Goal: Use online tool/utility: Utilize a website feature to perform a specific function

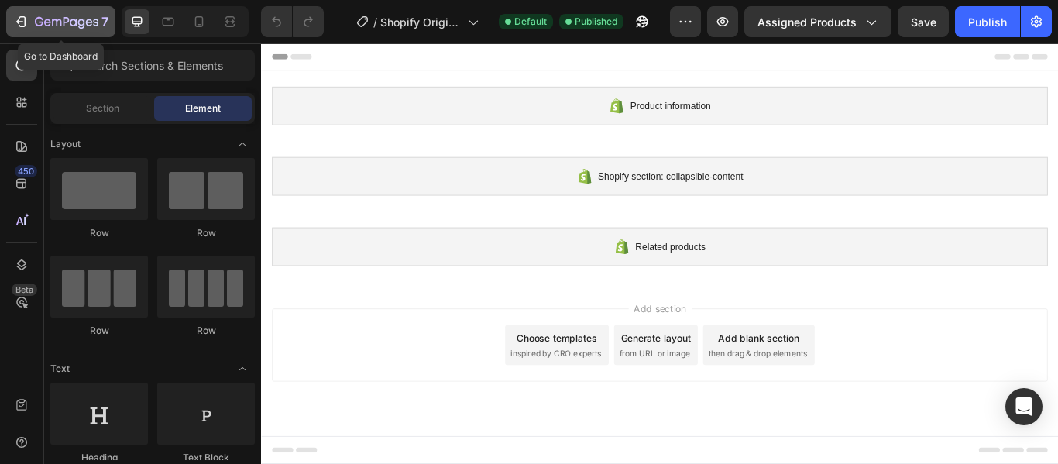
click at [21, 23] on icon "button" at bounding box center [20, 21] width 15 height 15
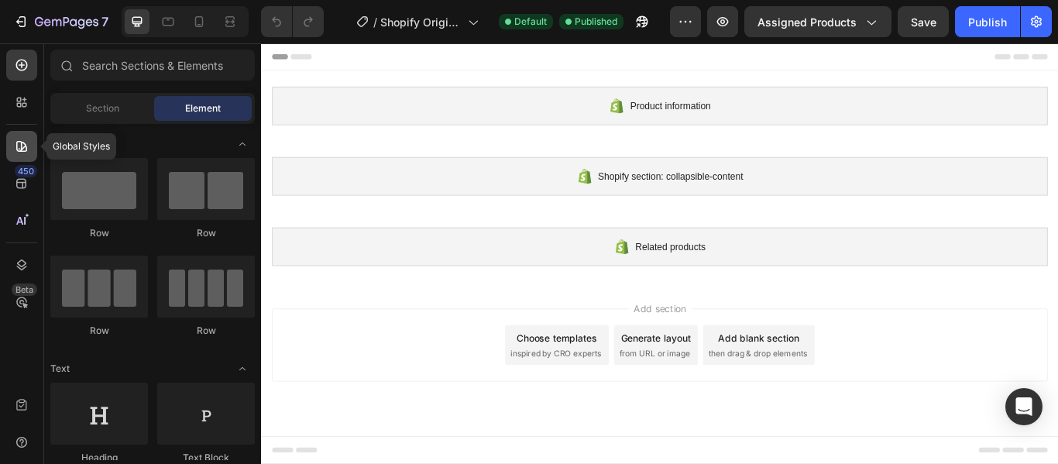
click at [20, 145] on icon at bounding box center [21, 146] width 15 height 15
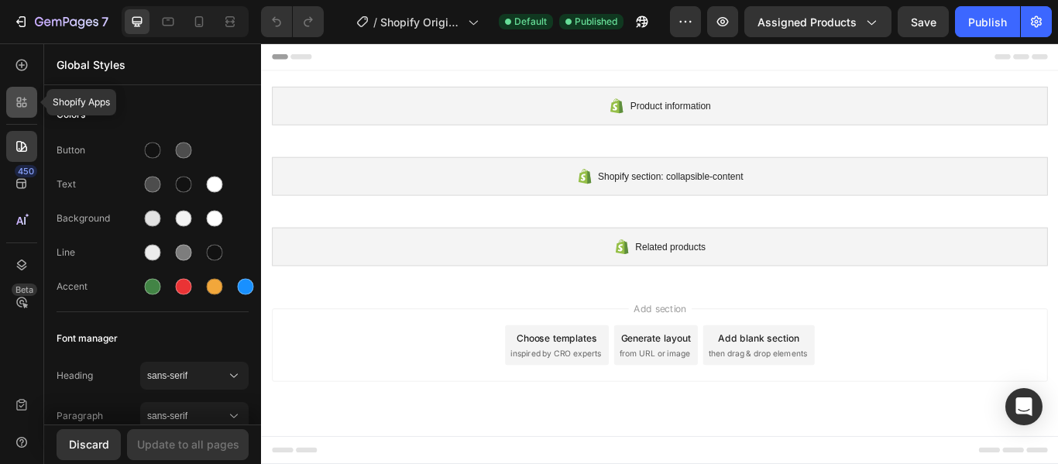
click at [21, 106] on icon at bounding box center [19, 105] width 5 height 5
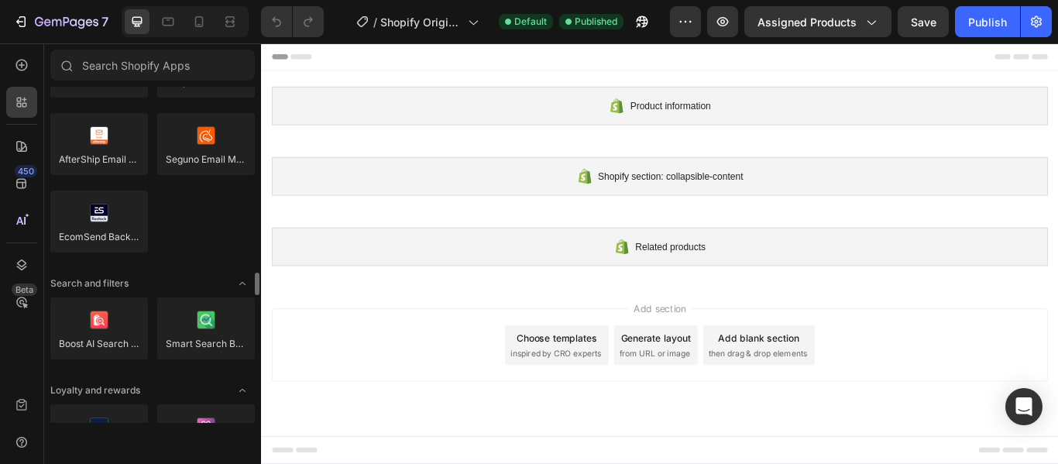
scroll to position [3176, 0]
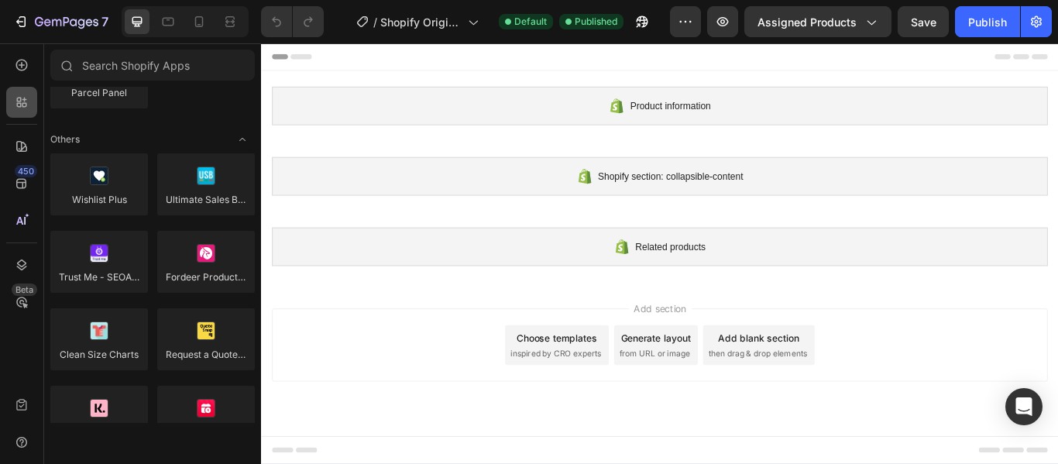
click at [24, 105] on icon at bounding box center [21, 102] width 15 height 15
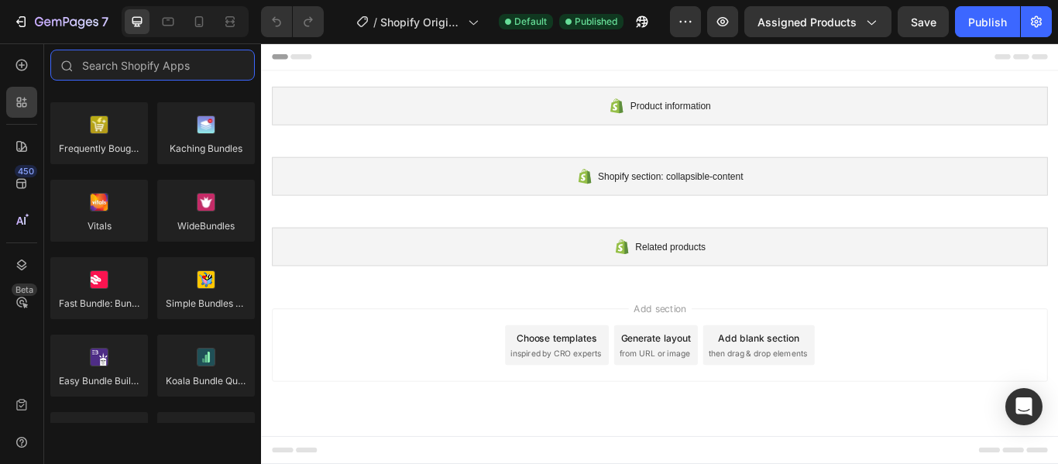
scroll to position [775, 0]
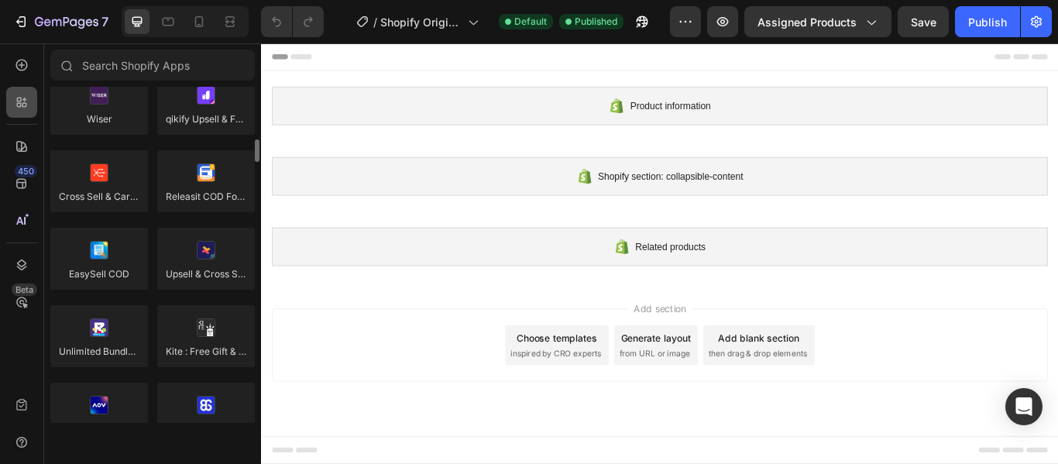
click at [14, 102] on icon at bounding box center [21, 102] width 15 height 15
click at [19, 66] on icon at bounding box center [21, 64] width 15 height 15
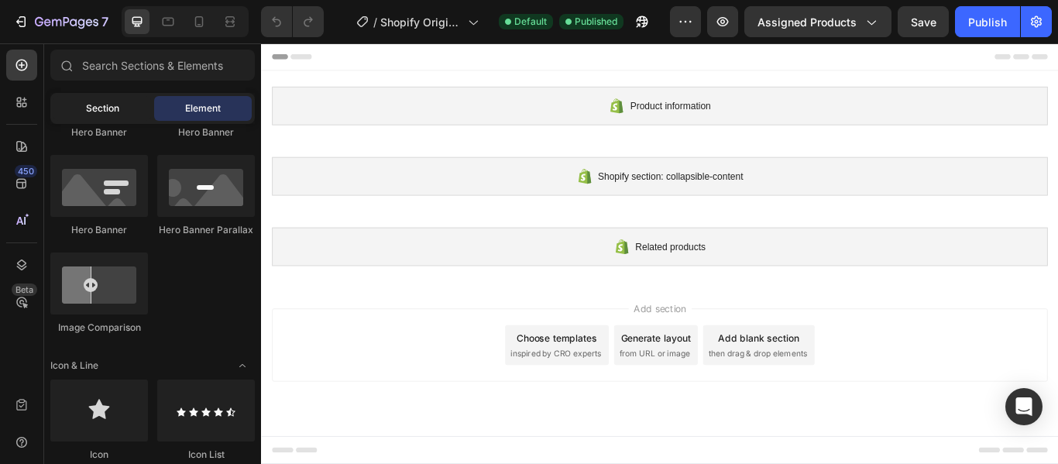
click at [105, 108] on span "Section" at bounding box center [102, 108] width 33 height 14
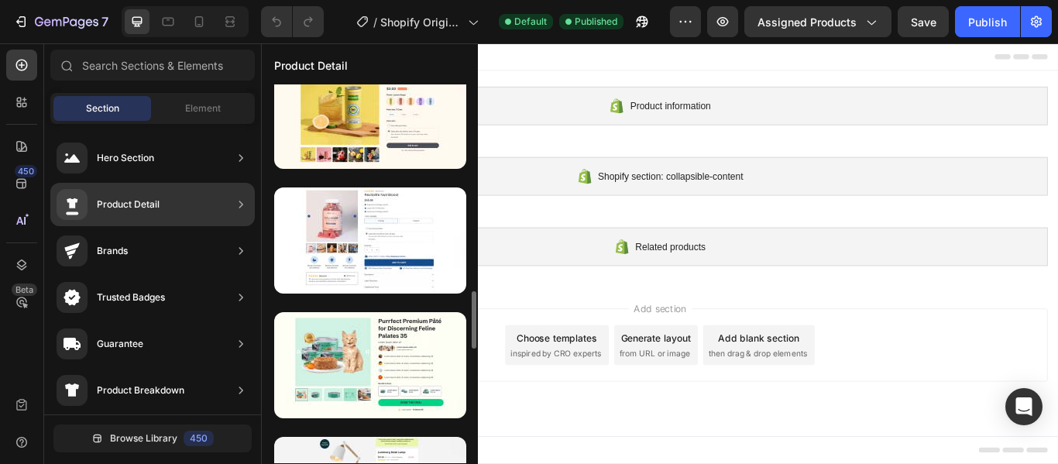
scroll to position [852, 0]
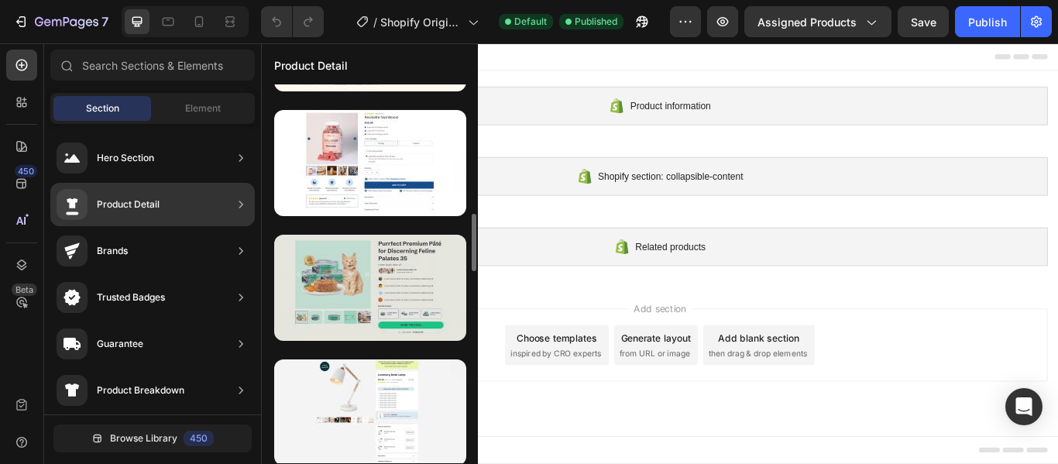
click at [404, 282] on div at bounding box center [370, 288] width 192 height 106
click at [356, 284] on div at bounding box center [370, 288] width 192 height 106
click at [365, 284] on div at bounding box center [370, 288] width 192 height 106
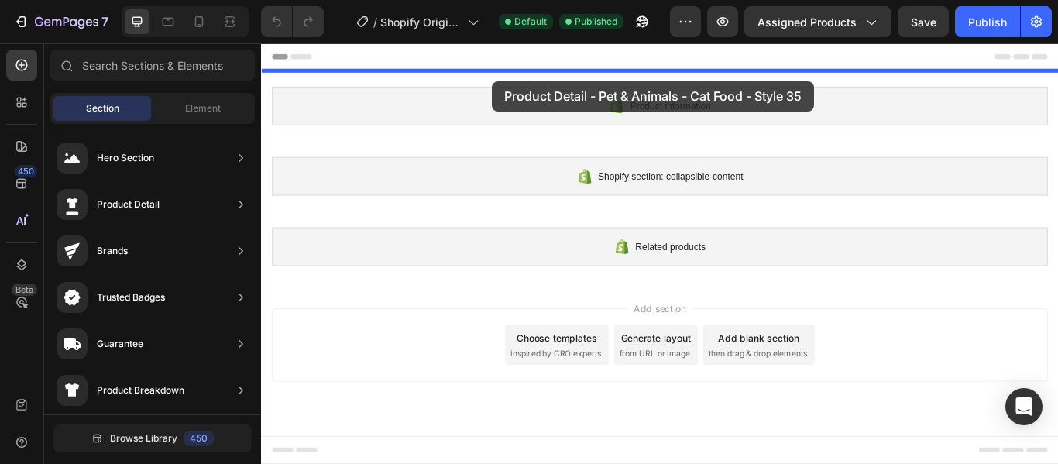
drag, startPoint x: 627, startPoint y: 328, endPoint x: 530, endPoint y: 88, distance: 259.9
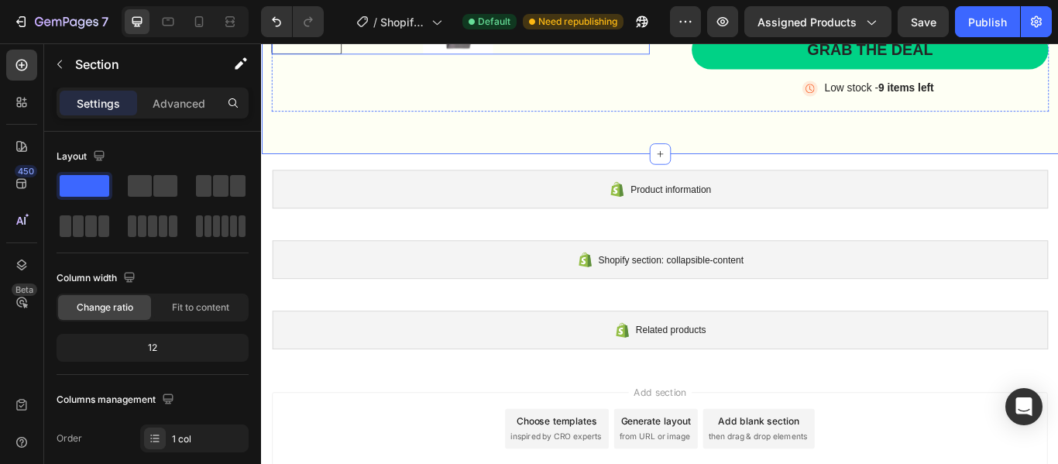
scroll to position [620, 0]
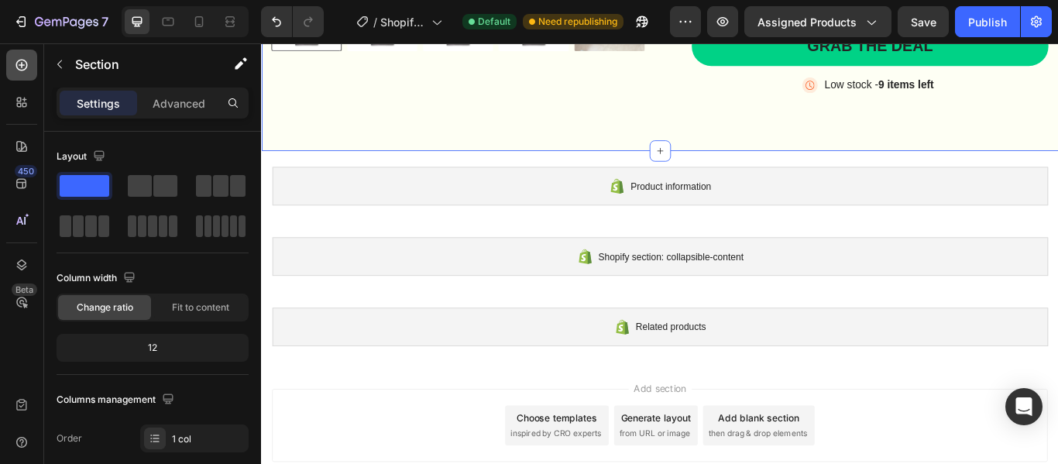
click at [11, 58] on div at bounding box center [21, 65] width 31 height 31
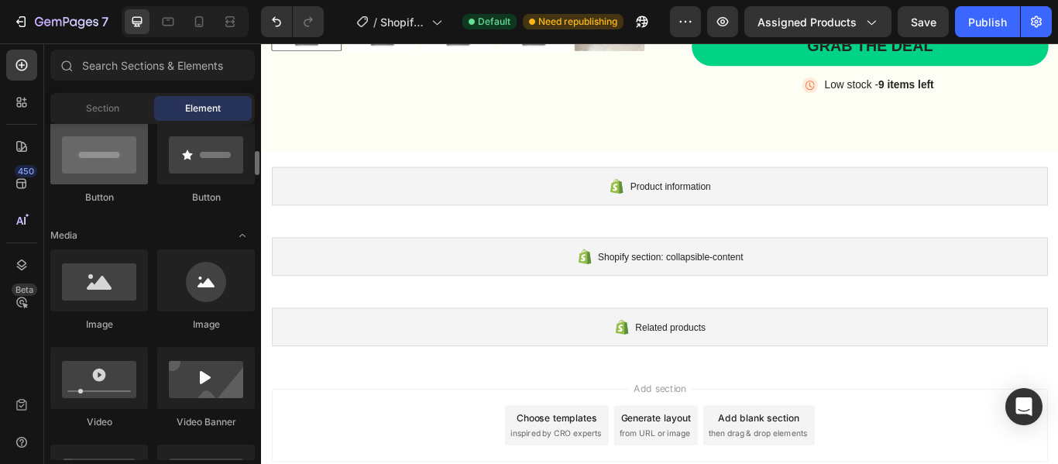
scroll to position [0, 0]
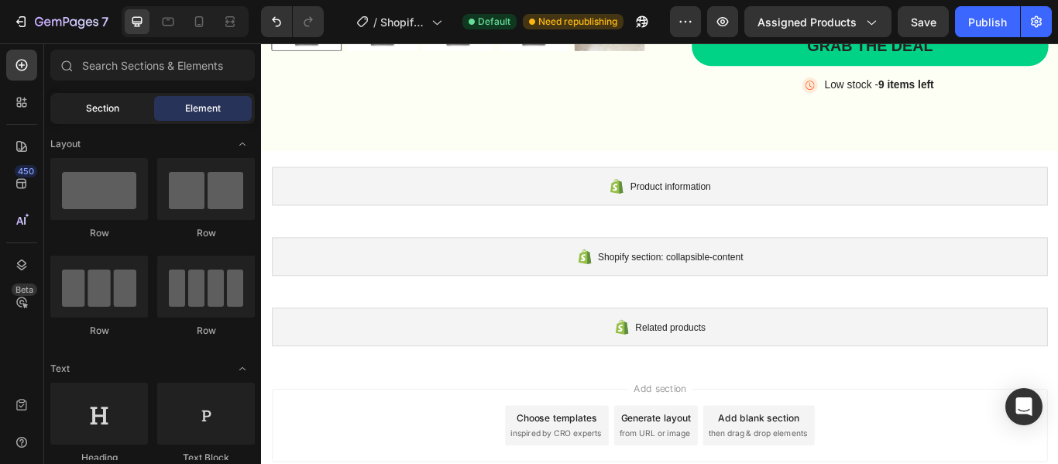
click at [86, 114] on span "Section" at bounding box center [102, 108] width 33 height 14
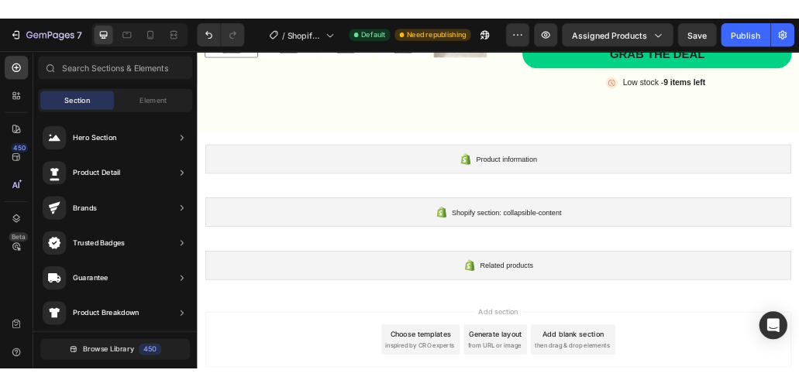
scroll to position [587, 0]
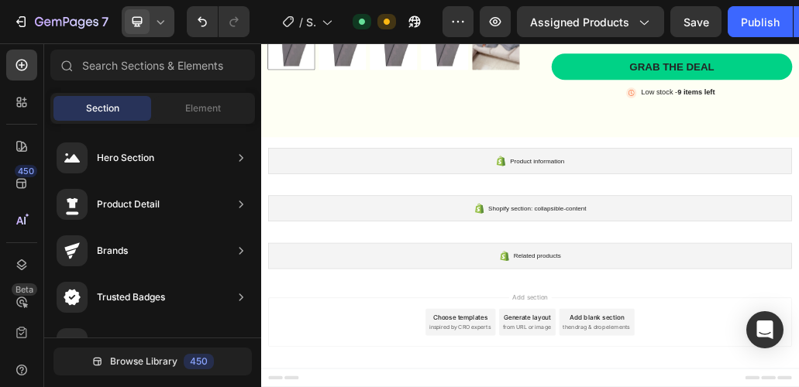
click at [130, 22] on icon at bounding box center [136, 21] width 15 height 15
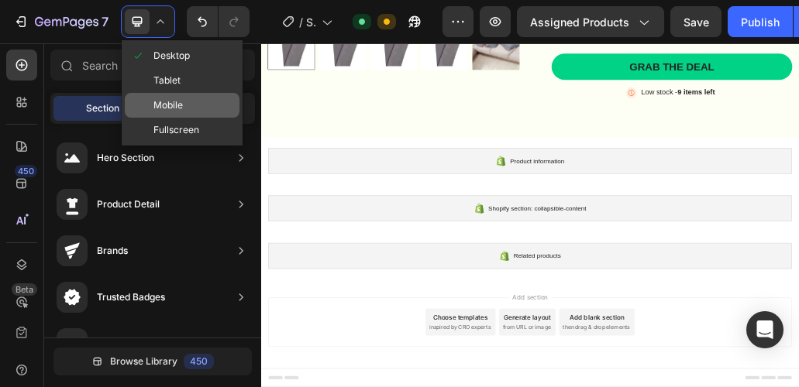
click at [181, 112] on span "Mobile" at bounding box center [167, 105] width 29 height 15
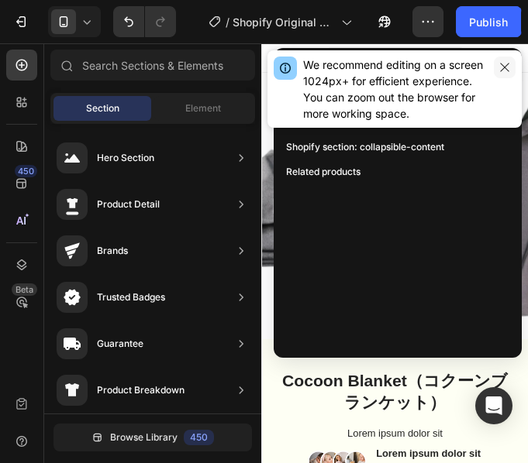
click at [504, 66] on icon "button" at bounding box center [504, 67] width 12 height 12
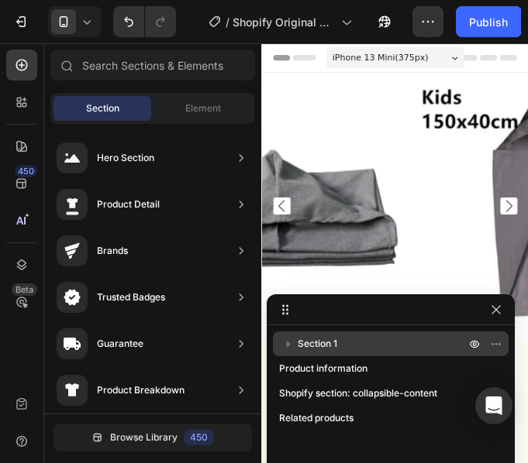
drag, startPoint x: 308, startPoint y: 62, endPoint x: 308, endPoint y: 335, distance: 272.7
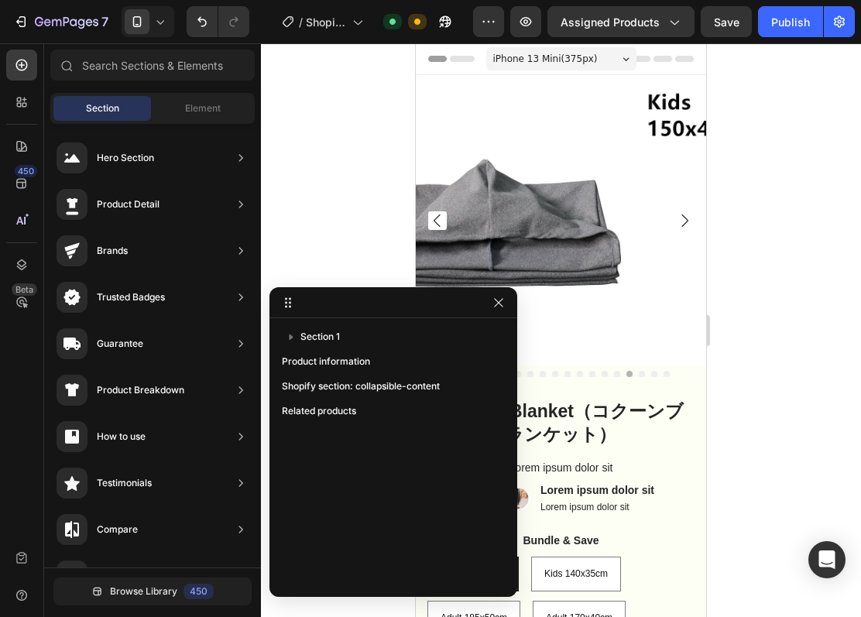
drag, startPoint x: 372, startPoint y: 297, endPoint x: 332, endPoint y: 506, distance: 212.1
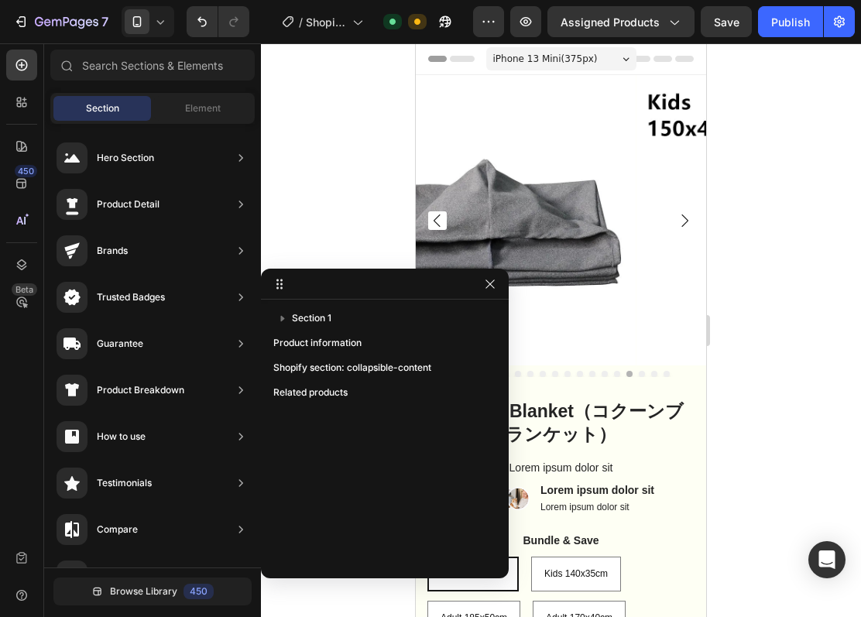
click at [277, 285] on icon at bounding box center [279, 284] width 12 height 12
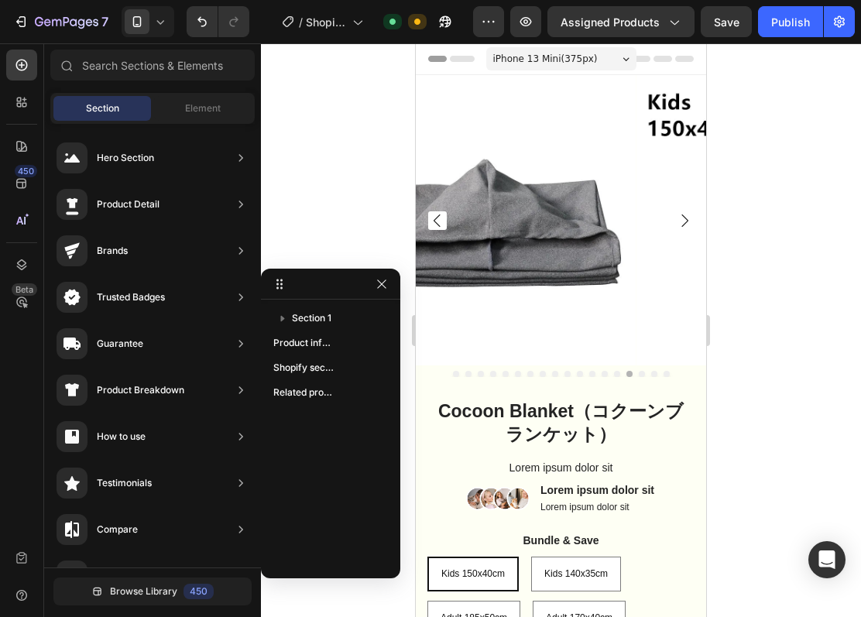
drag, startPoint x: 507, startPoint y: 344, endPoint x: 398, endPoint y: 342, distance: 108.5
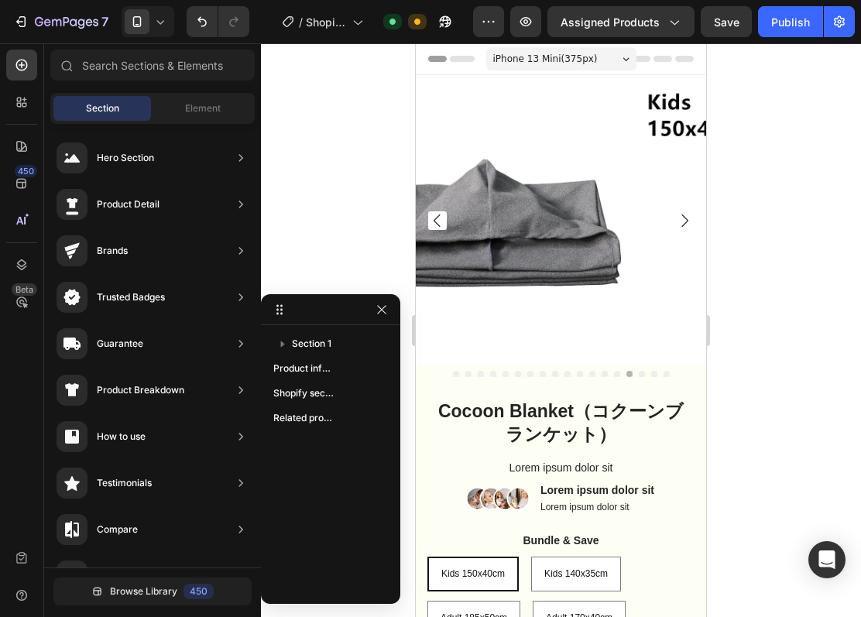
drag, startPoint x: 315, startPoint y: 289, endPoint x: 301, endPoint y: 358, distance: 70.3
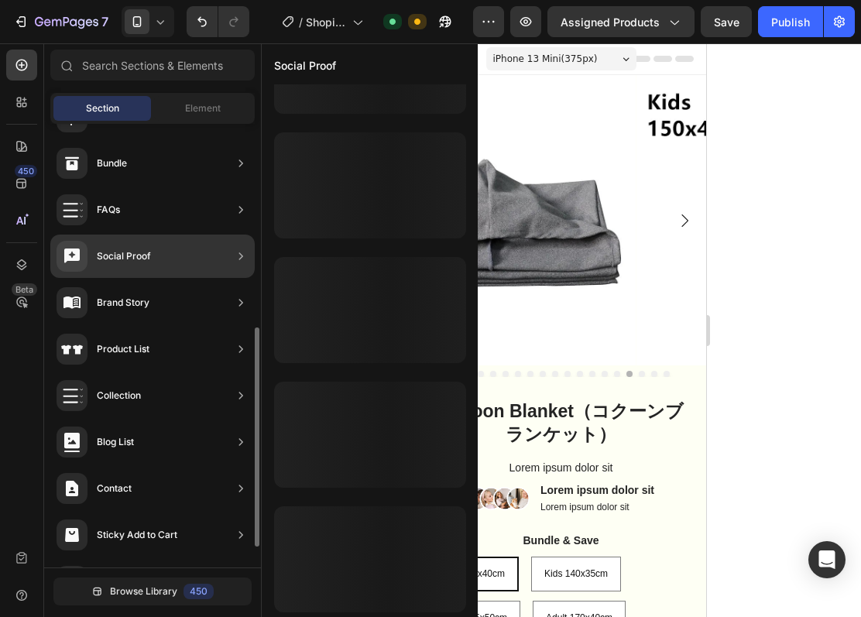
scroll to position [454, 0]
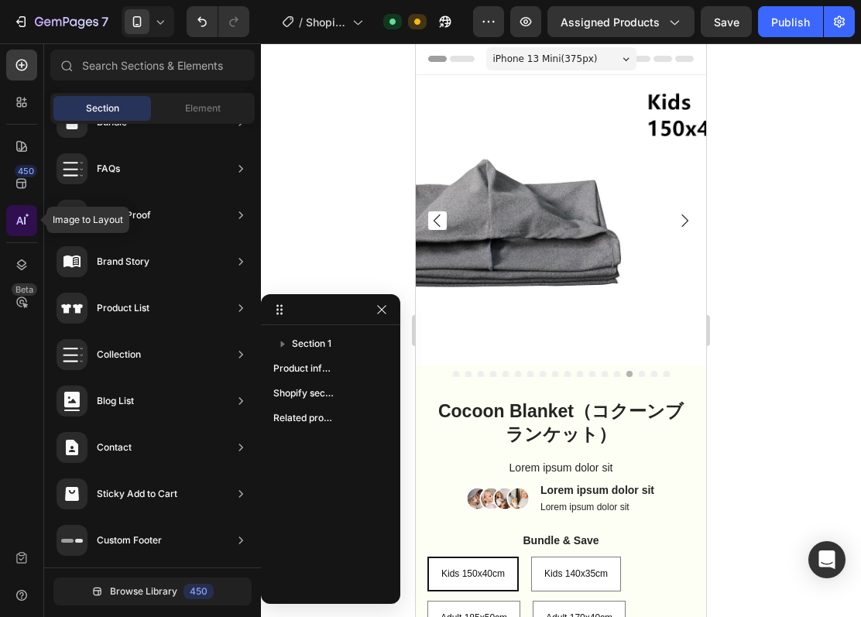
click at [23, 211] on div at bounding box center [21, 220] width 31 height 31
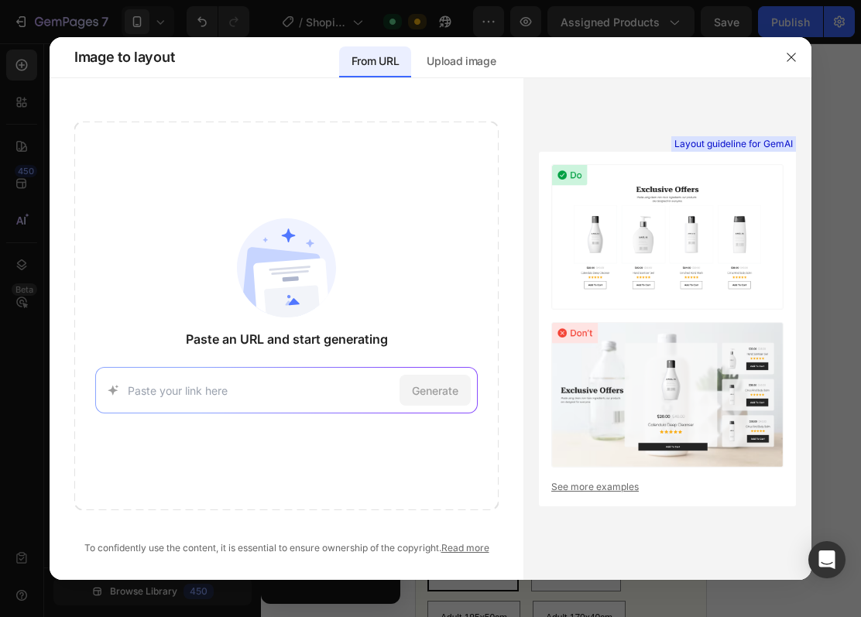
click at [308, 370] on div "Generate" at bounding box center [286, 390] width 382 height 46
click at [197, 394] on input at bounding box center [260, 391] width 265 height 16
click at [218, 397] on input at bounding box center [260, 391] width 265 height 16
click at [246, 378] on div "[URL][DOMAIN_NAME] Try with this page Generate" at bounding box center [286, 390] width 382 height 46
click at [231, 390] on input at bounding box center [260, 391] width 265 height 16
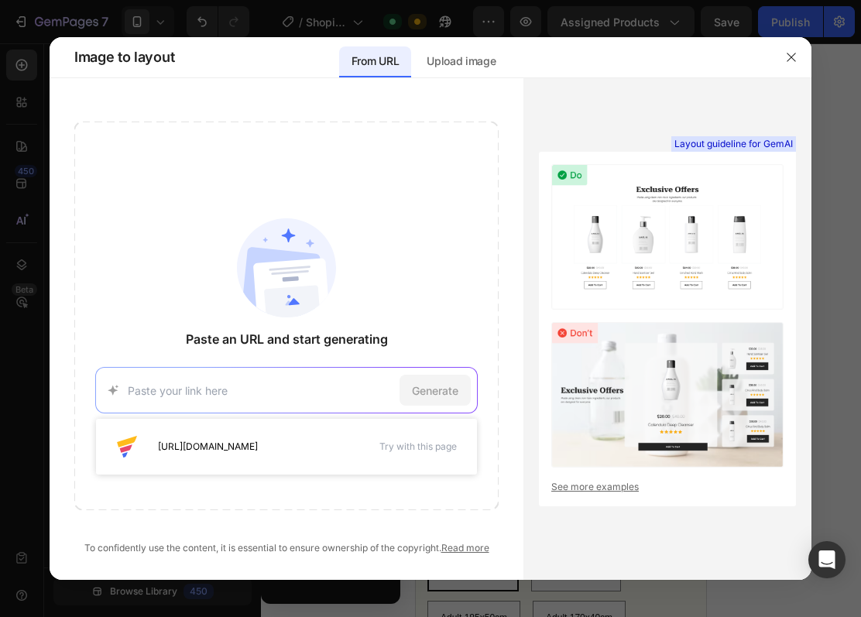
paste input "."
type input "."
click at [193, 391] on input at bounding box center [260, 391] width 265 height 16
paste input "[URL][DOMAIN_NAME]"
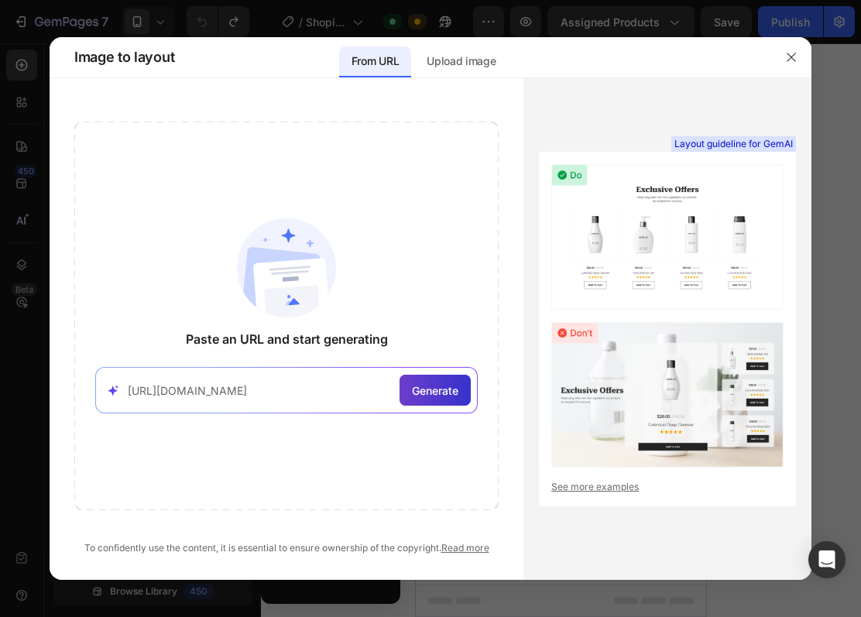
type input "[URL][DOMAIN_NAME]"
click at [435, 397] on span "Generate" at bounding box center [435, 391] width 46 height 16
